Goal: Transaction & Acquisition: Purchase product/service

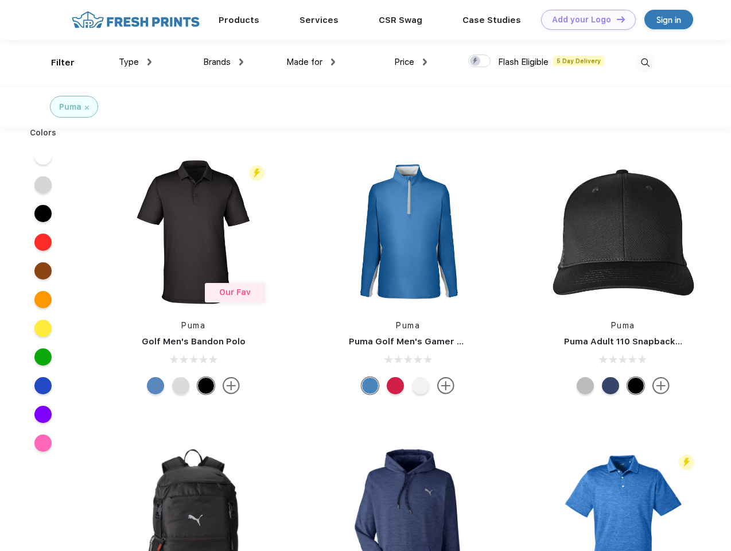
click at [584, 20] on link "Add your Logo Design Tool" at bounding box center [588, 20] width 95 height 20
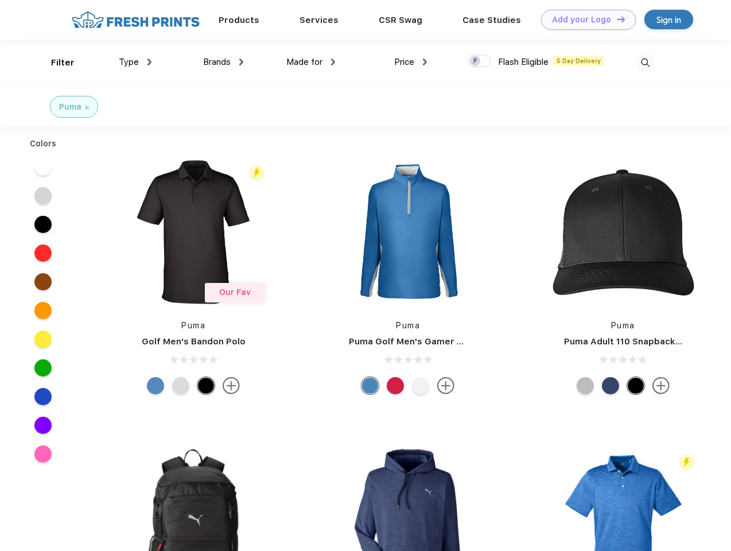
click at [0, 0] on div "Design Tool" at bounding box center [0, 0] width 0 height 0
click at [615, 19] on link "Add your Logo Design Tool" at bounding box center [588, 20] width 95 height 20
click at [55, 63] on div "Filter" at bounding box center [63, 62] width 24 height 13
click at [135, 62] on span "Type" at bounding box center [129, 62] width 20 height 10
click at [223, 62] on span "Brands" at bounding box center [217, 62] width 28 height 10
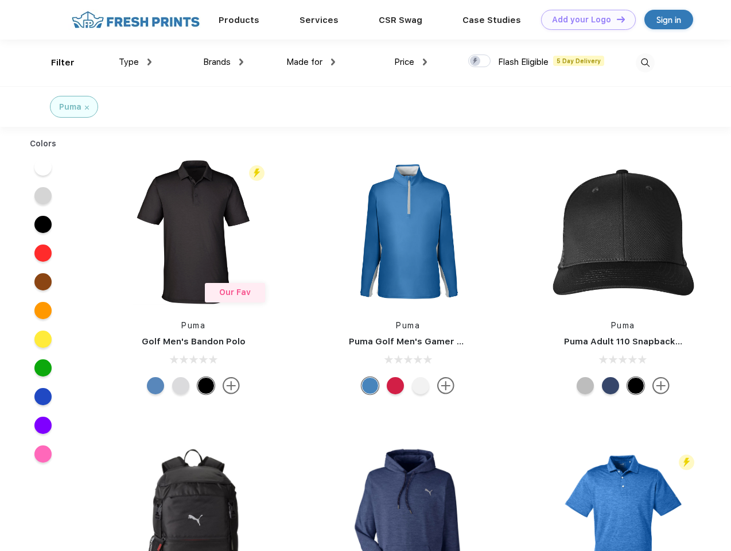
click at [311, 62] on span "Made for" at bounding box center [304, 62] width 36 height 10
click at [411, 62] on span "Price" at bounding box center [404, 62] width 20 height 10
click at [479, 61] on div at bounding box center [479, 60] width 22 height 13
click at [475, 61] on input "checkbox" at bounding box center [471, 57] width 7 height 7
click at [645, 63] on img at bounding box center [645, 62] width 19 height 19
